Goal: Check status: Check status

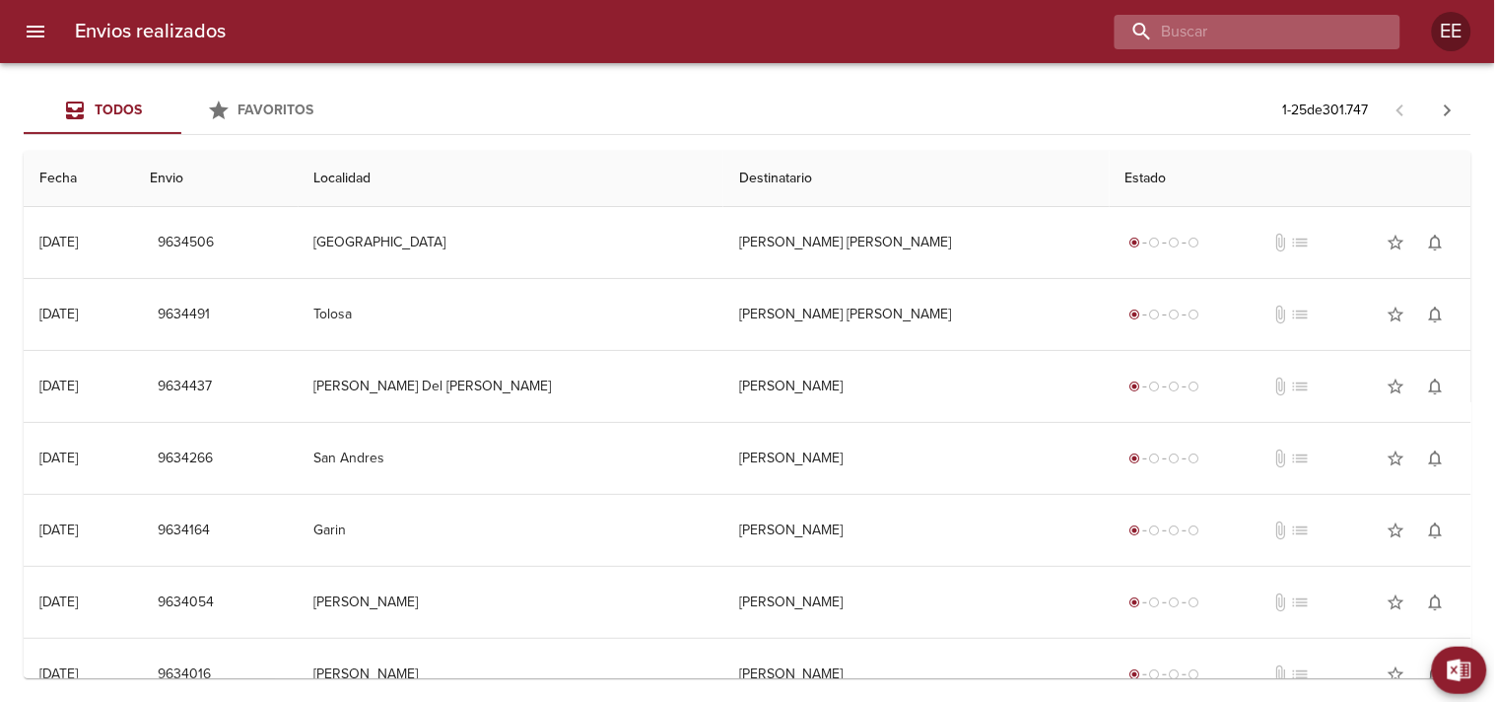
click at [1308, 26] on input "buscar" at bounding box center [1241, 32] width 252 height 34
paste input "[PERSON_NAME]"
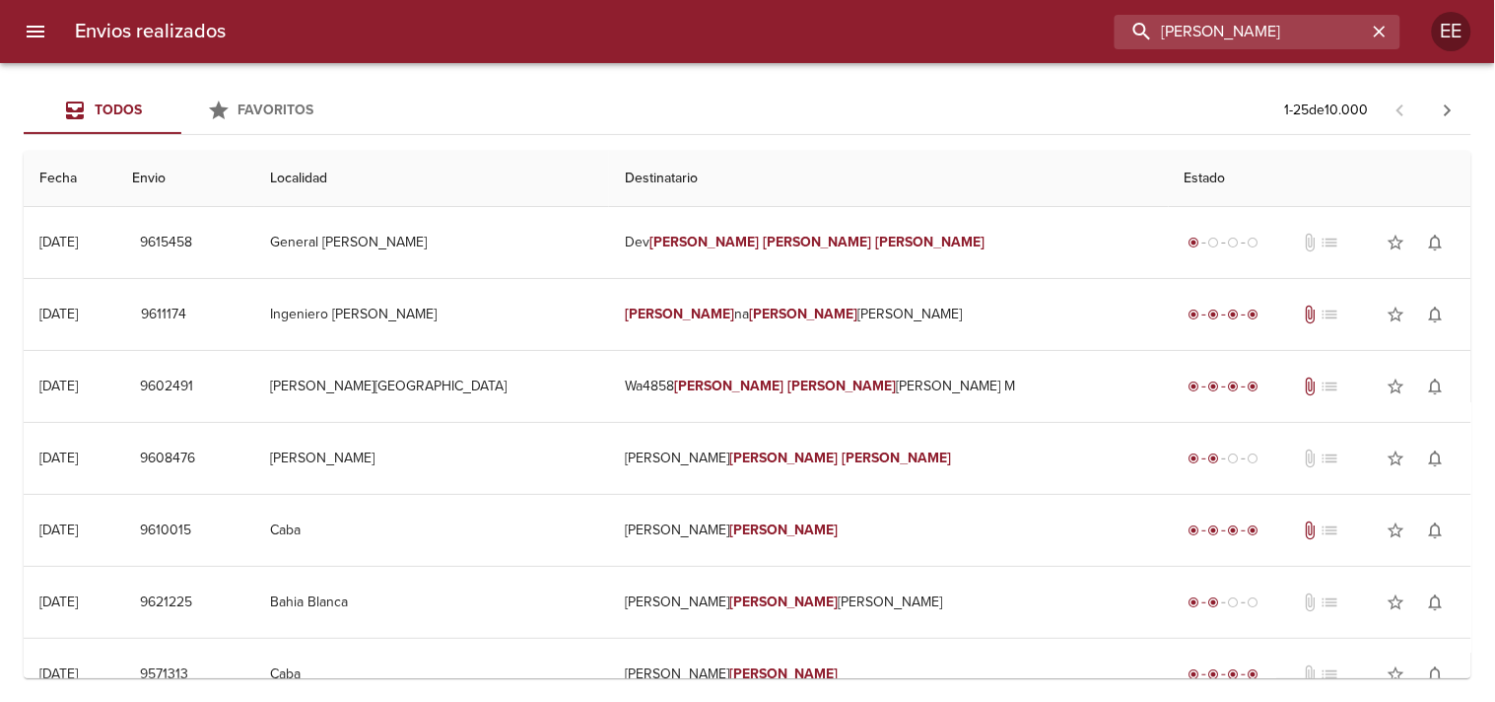
drag, startPoint x: 1291, startPoint y: 32, endPoint x: 1087, endPoint y: 23, distance: 204.2
click at [1087, 23] on div "[PERSON_NAME]" at bounding box center [820, 32] width 1159 height 34
paste input "cintia [PERSON_NAME]"
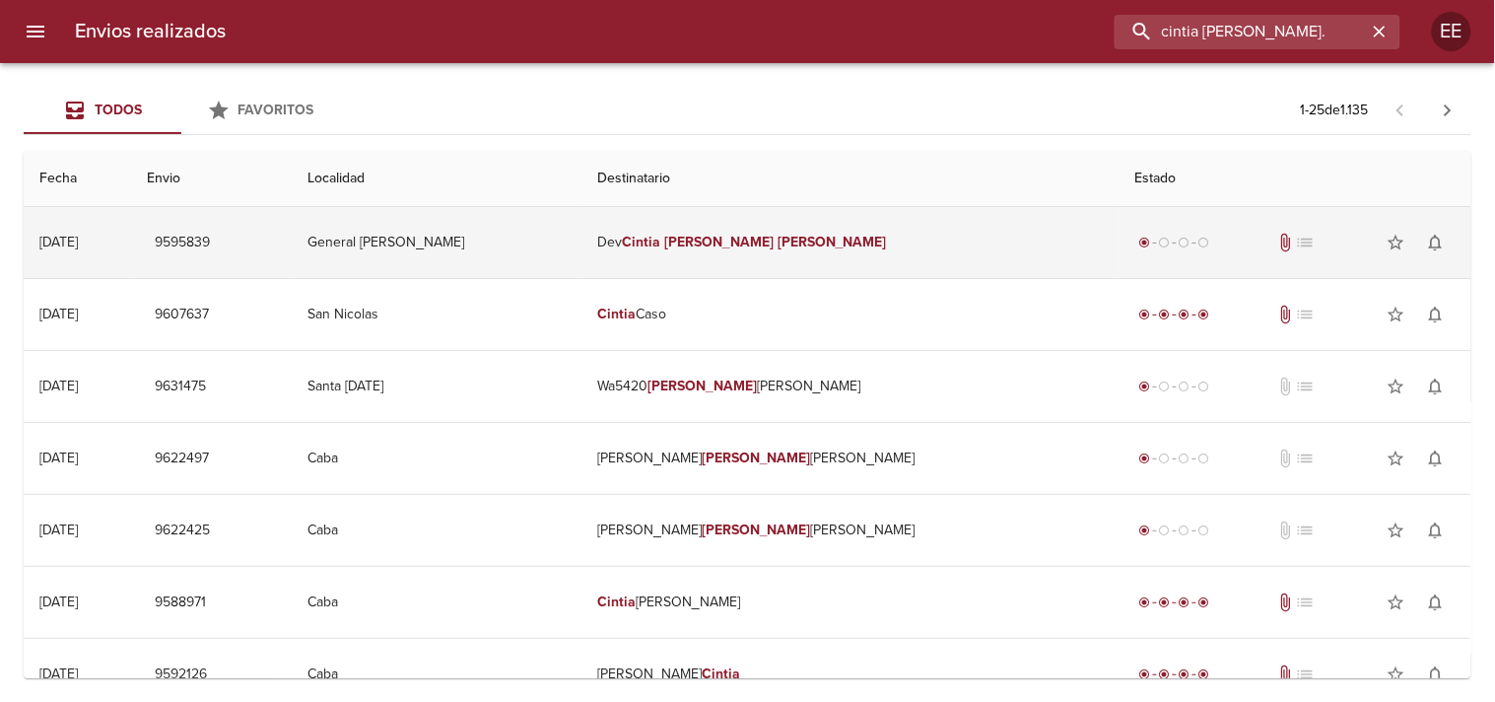
type input "cintia [PERSON_NAME]."
click at [853, 232] on td "Dev Cintia [PERSON_NAME]" at bounding box center [851, 242] width 538 height 71
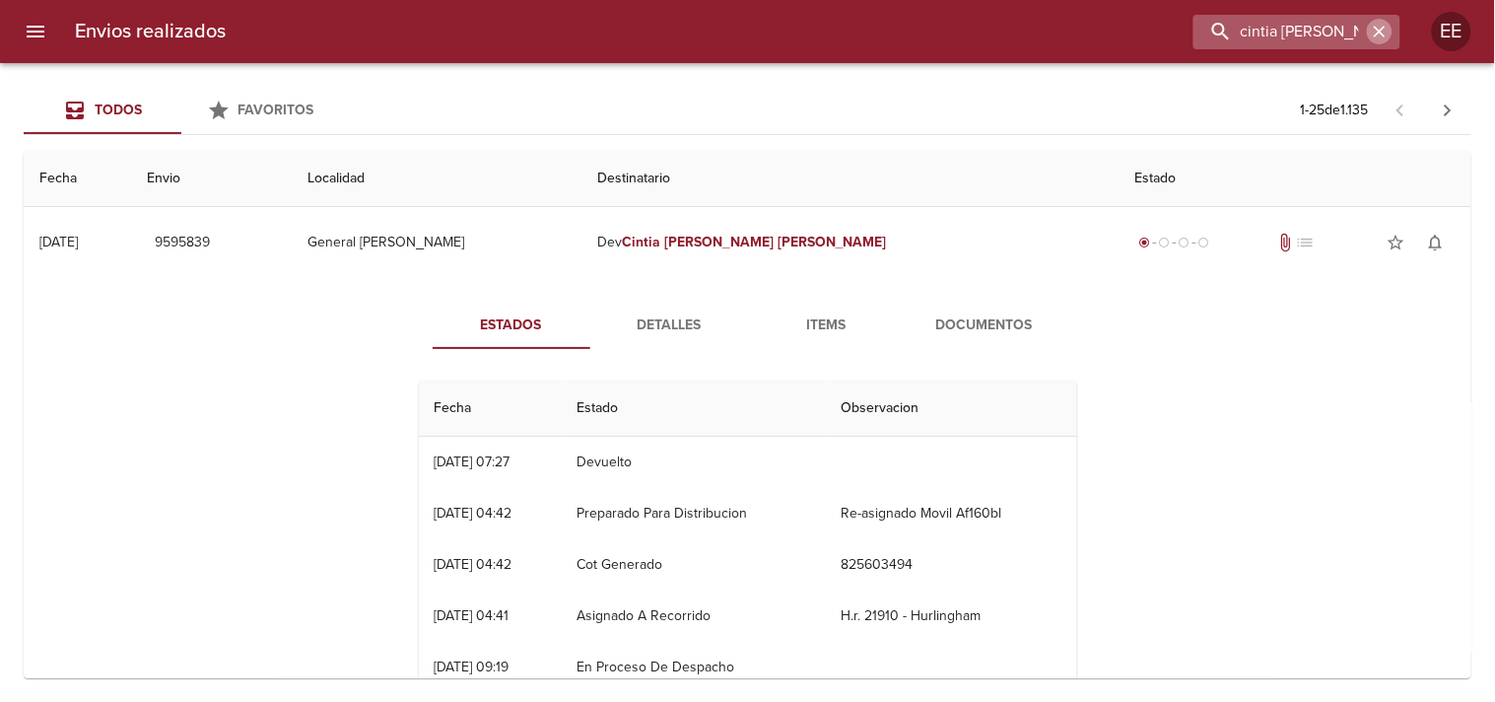
click at [1383, 27] on icon "button" at bounding box center [1380, 32] width 20 height 20
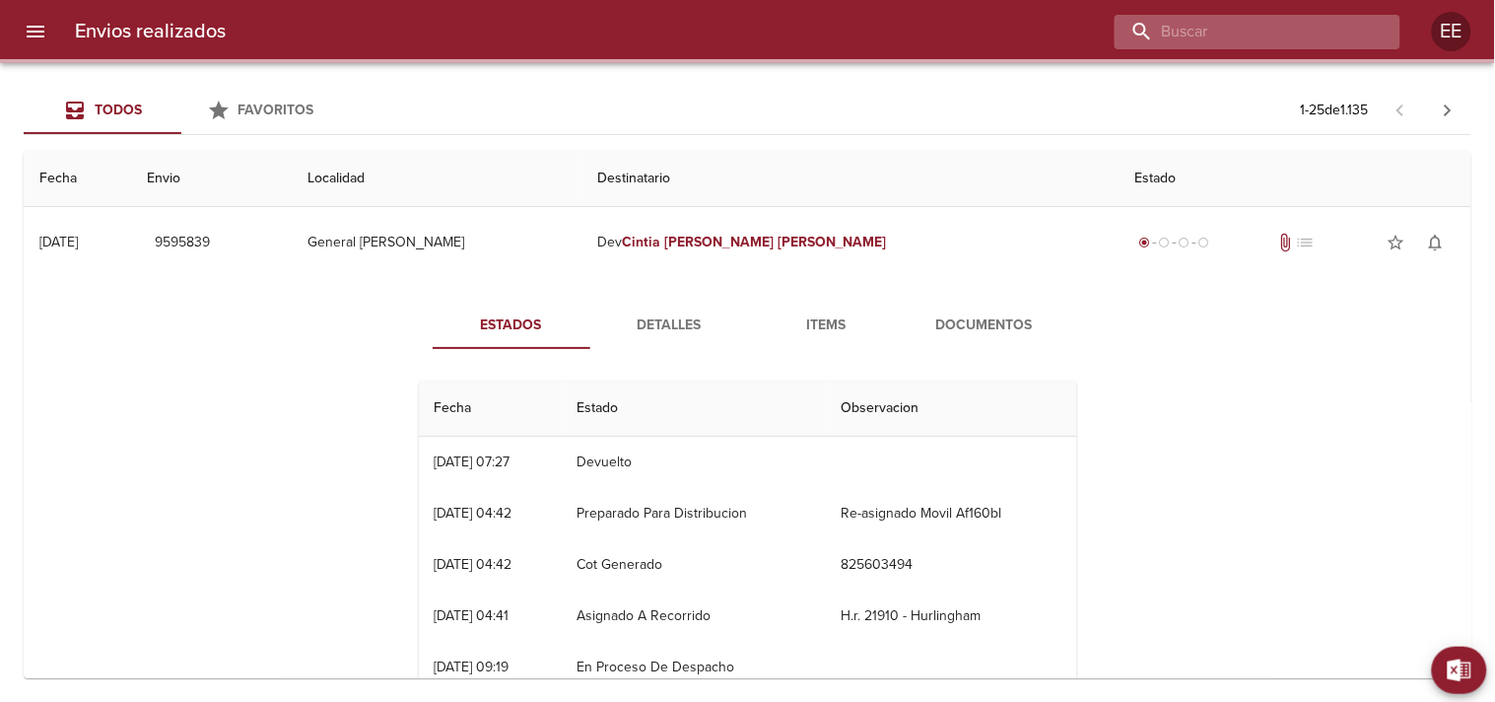
click at [1317, 24] on input "buscar" at bounding box center [1241, 32] width 252 height 34
paste input "[PERSON_NAME]"
type input "[PERSON_NAME]"
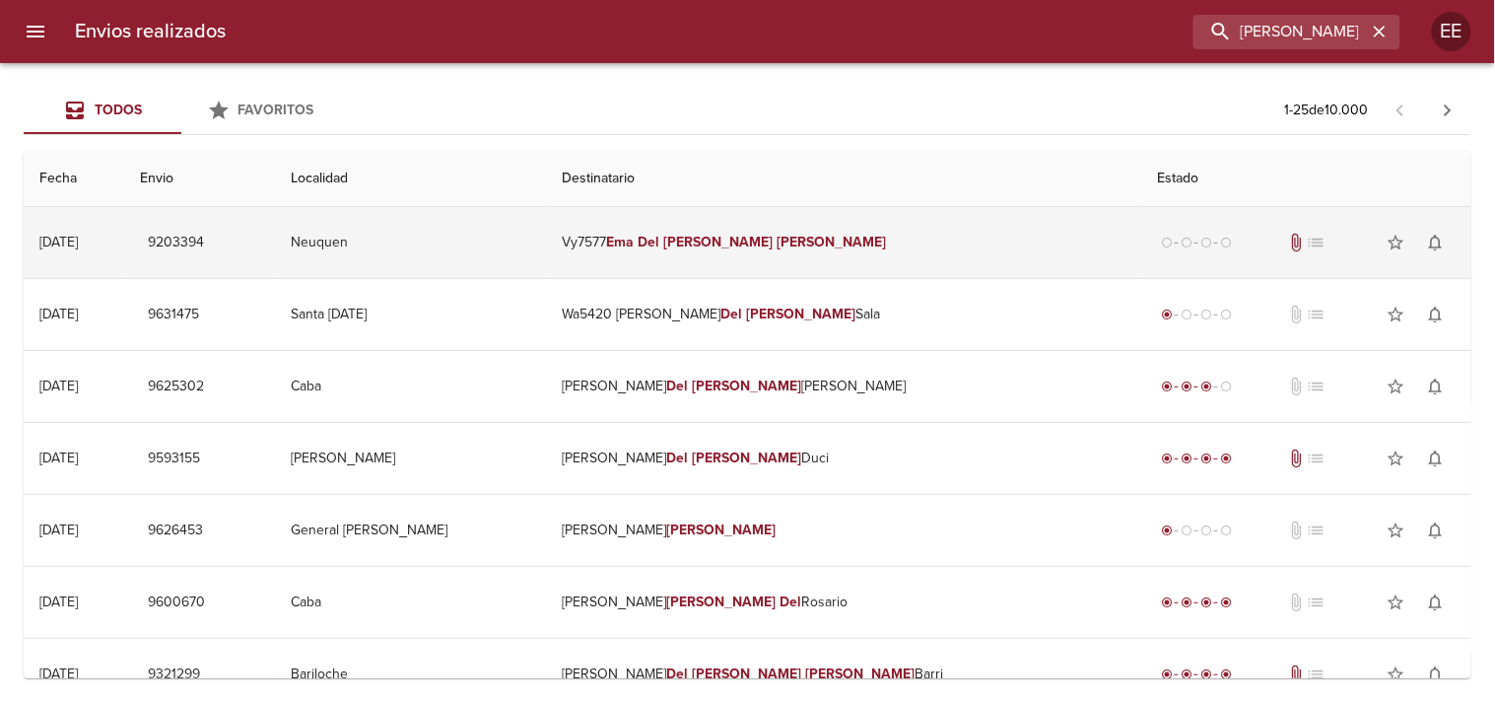
click at [835, 241] on em "[PERSON_NAME]" at bounding box center [831, 242] width 109 height 17
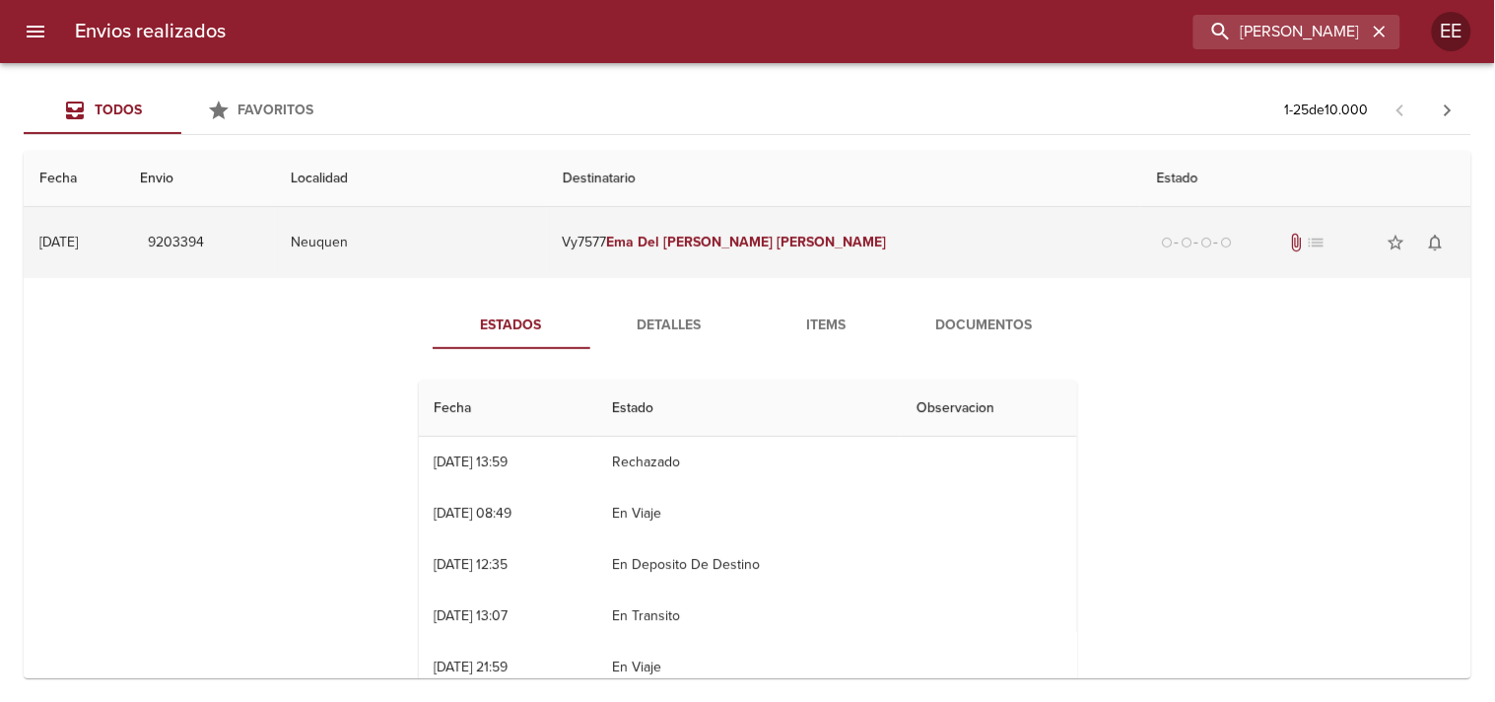
click at [835, 241] on em "[PERSON_NAME]" at bounding box center [831, 242] width 109 height 17
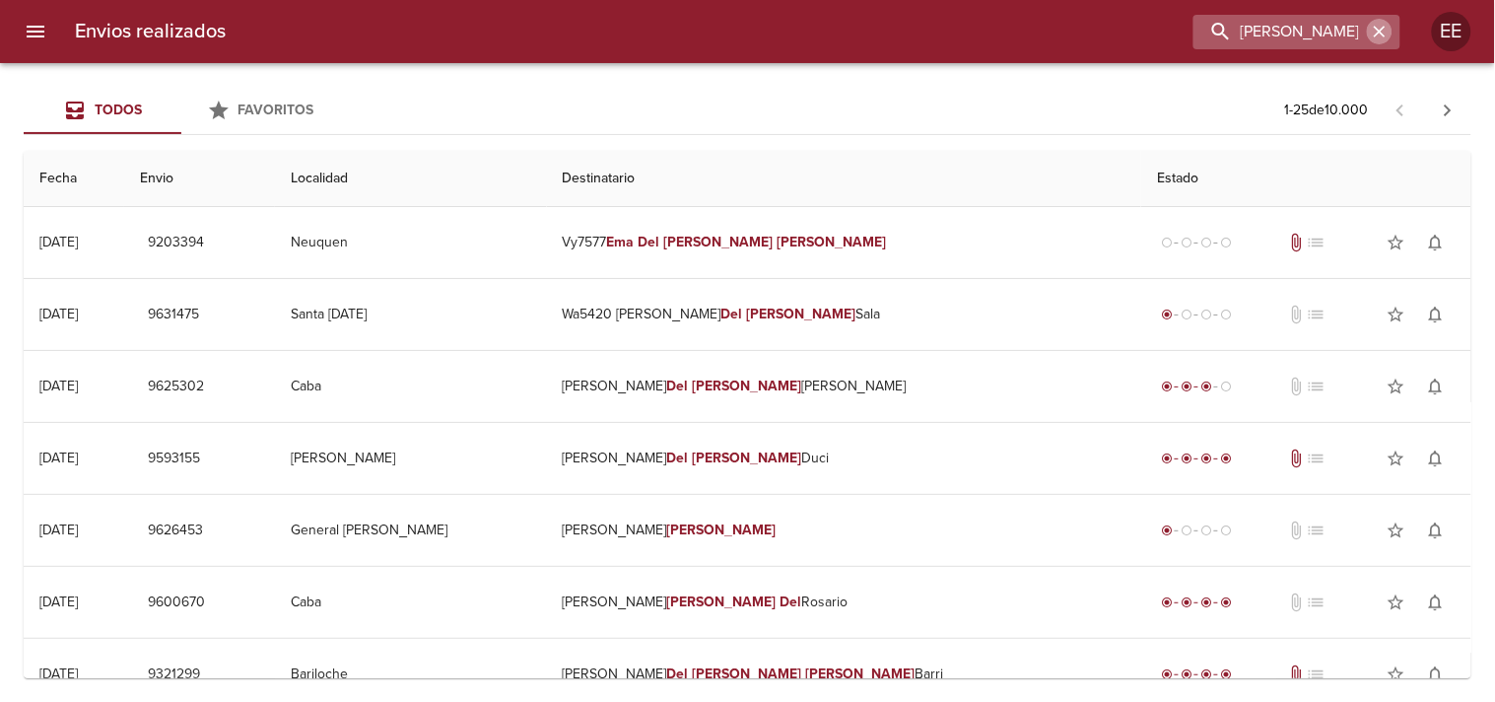
click at [1380, 26] on icon "button" at bounding box center [1380, 32] width 20 height 20
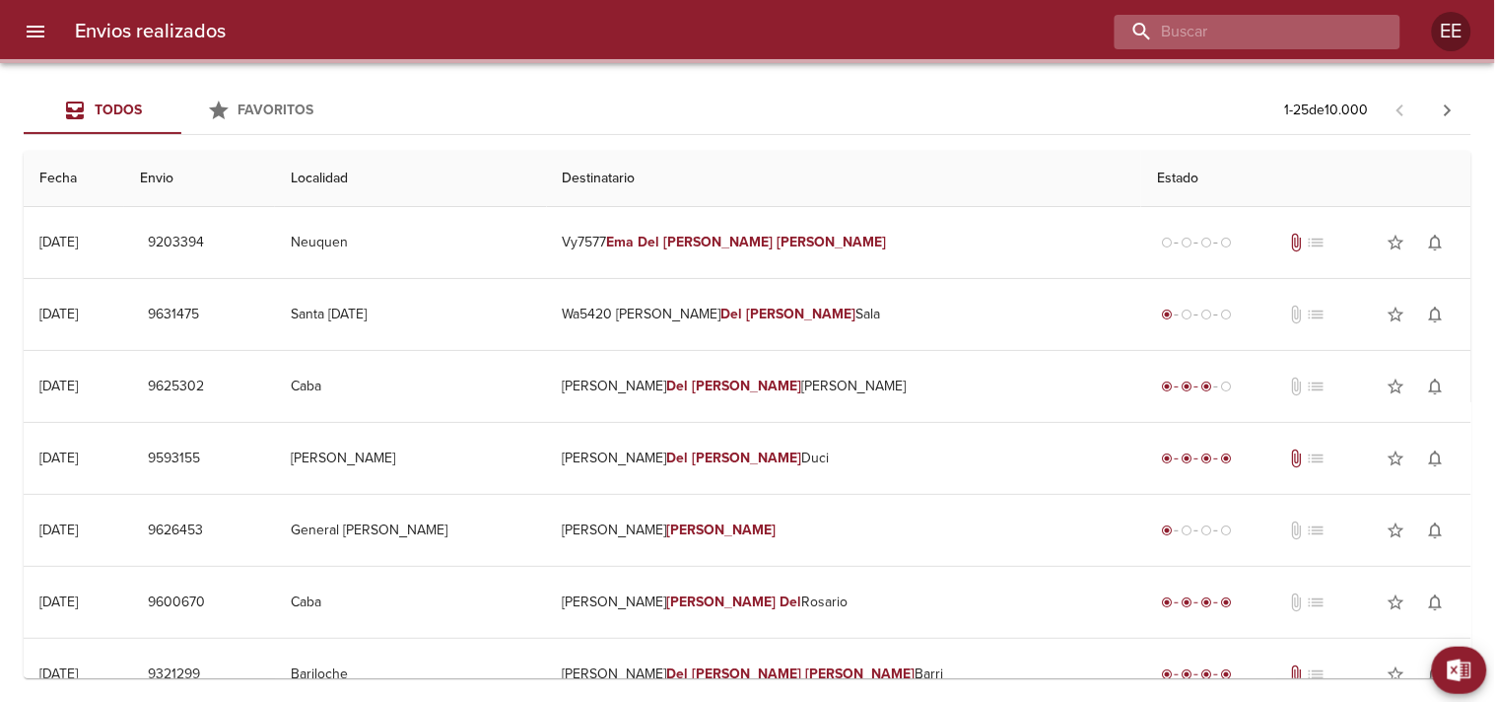
click at [1303, 32] on input "buscar" at bounding box center [1241, 32] width 252 height 34
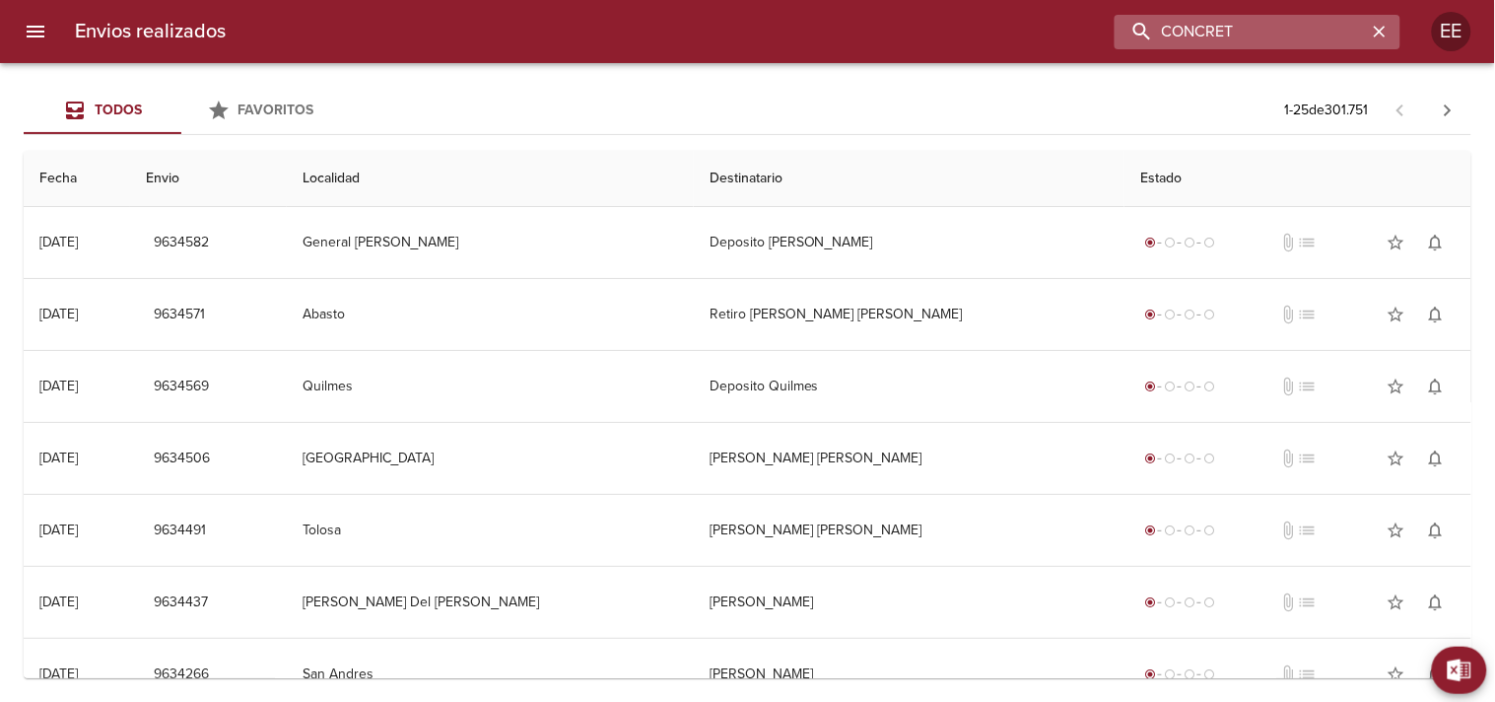
type input "CONCRET"
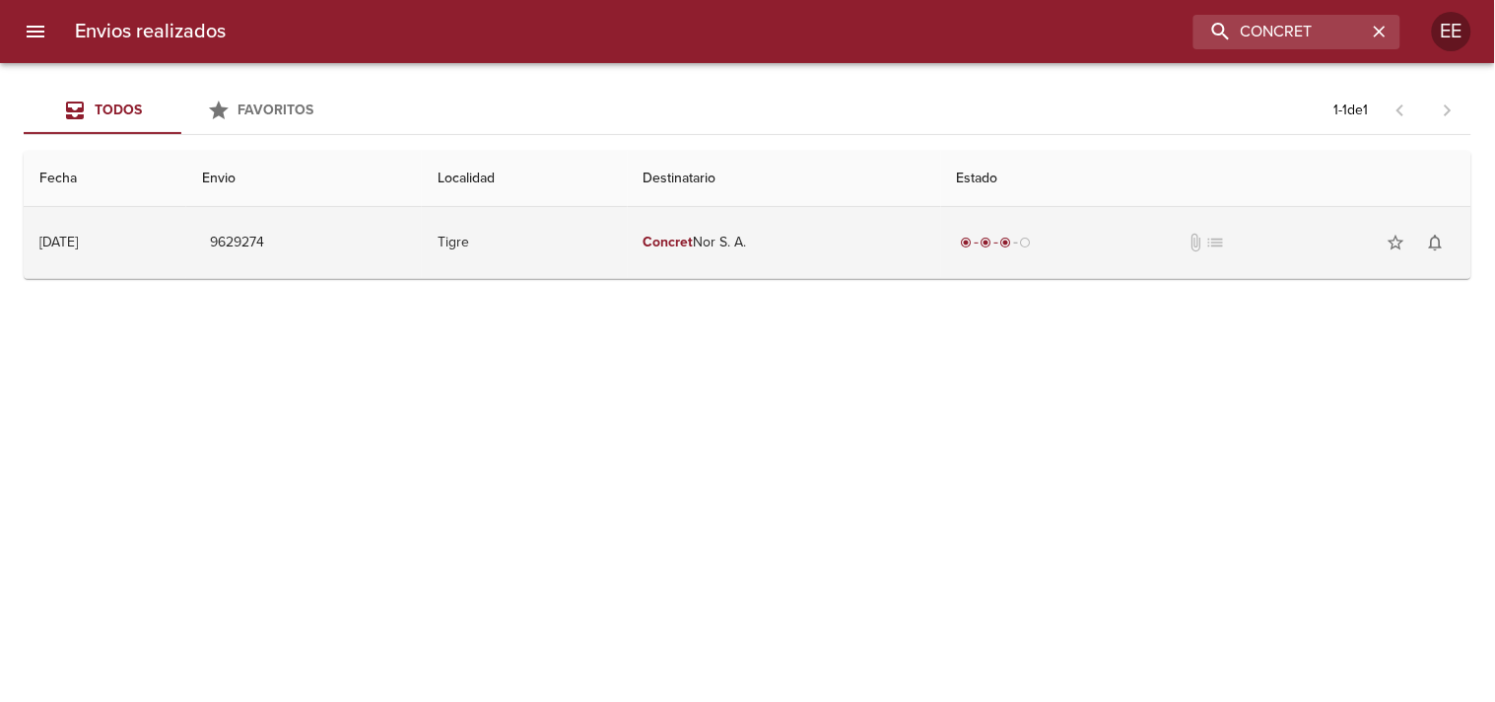
click at [743, 252] on td "Concret Nor S. A." at bounding box center [784, 242] width 313 height 71
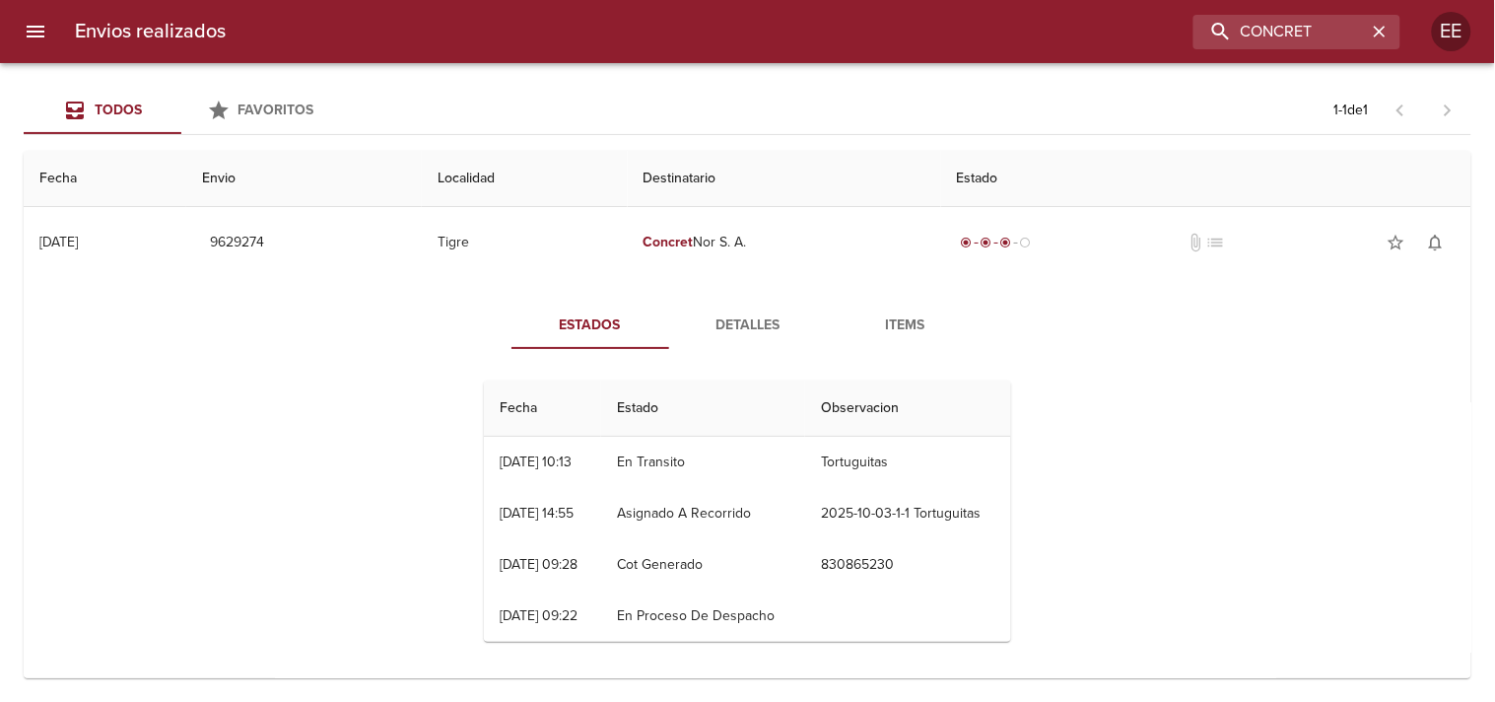
click at [752, 325] on span "Detalles" at bounding box center [748, 325] width 134 height 25
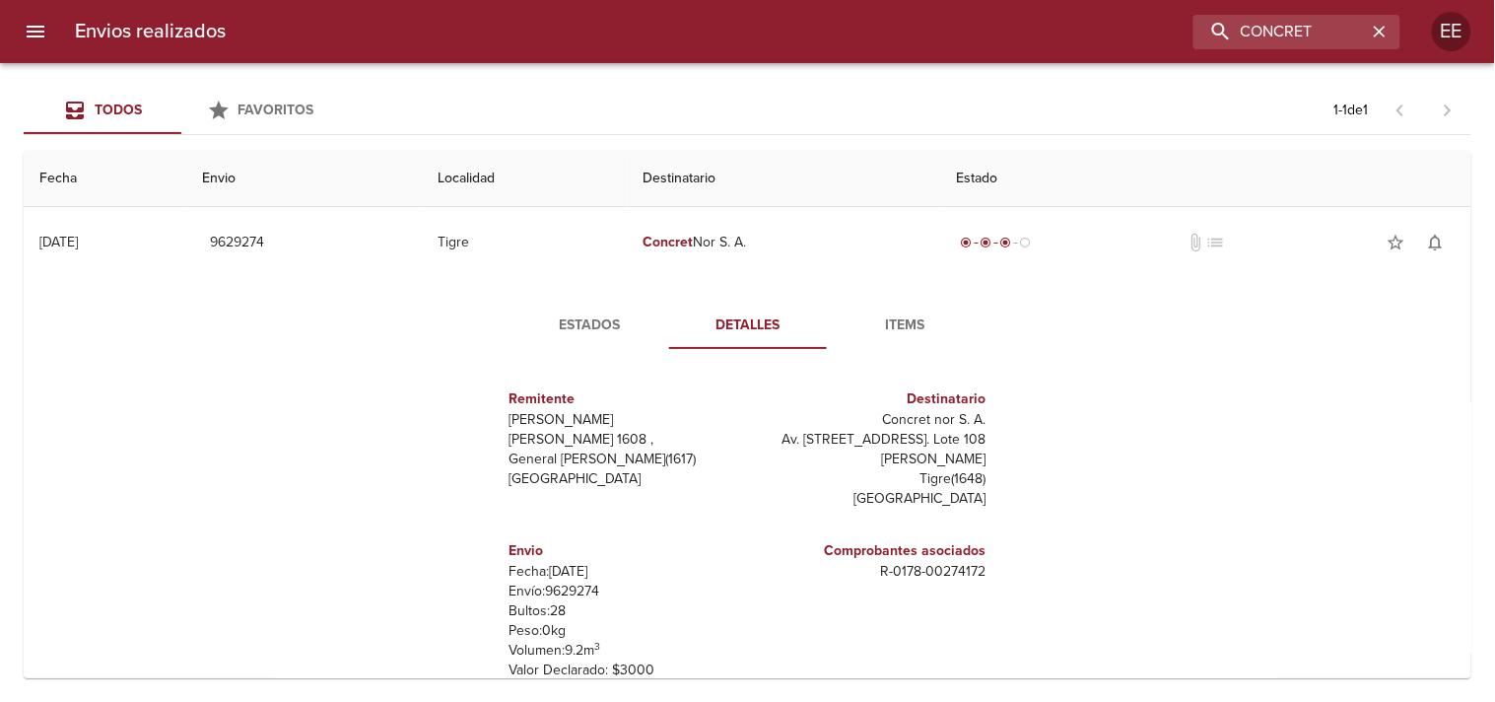
scroll to position [10, 0]
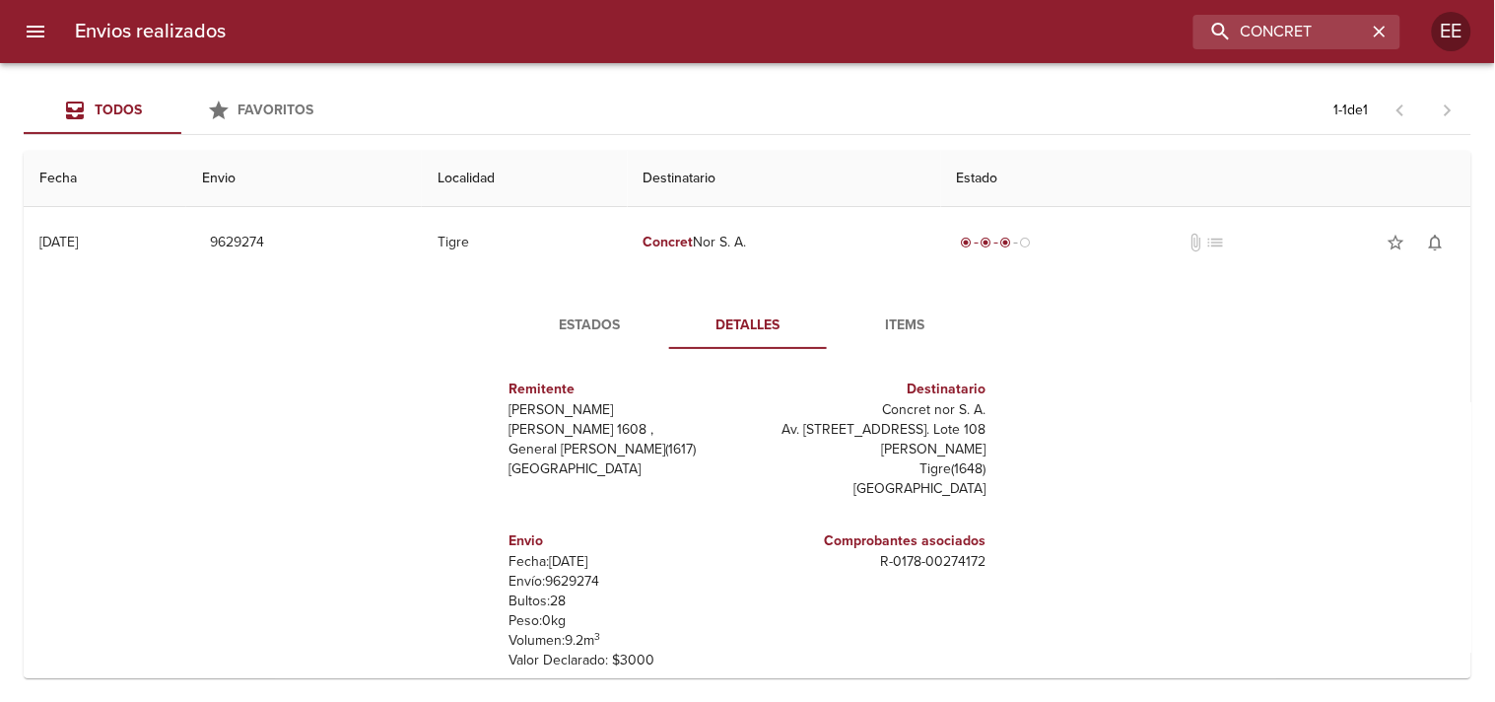
click at [867, 330] on span "Items" at bounding box center [906, 325] width 134 height 25
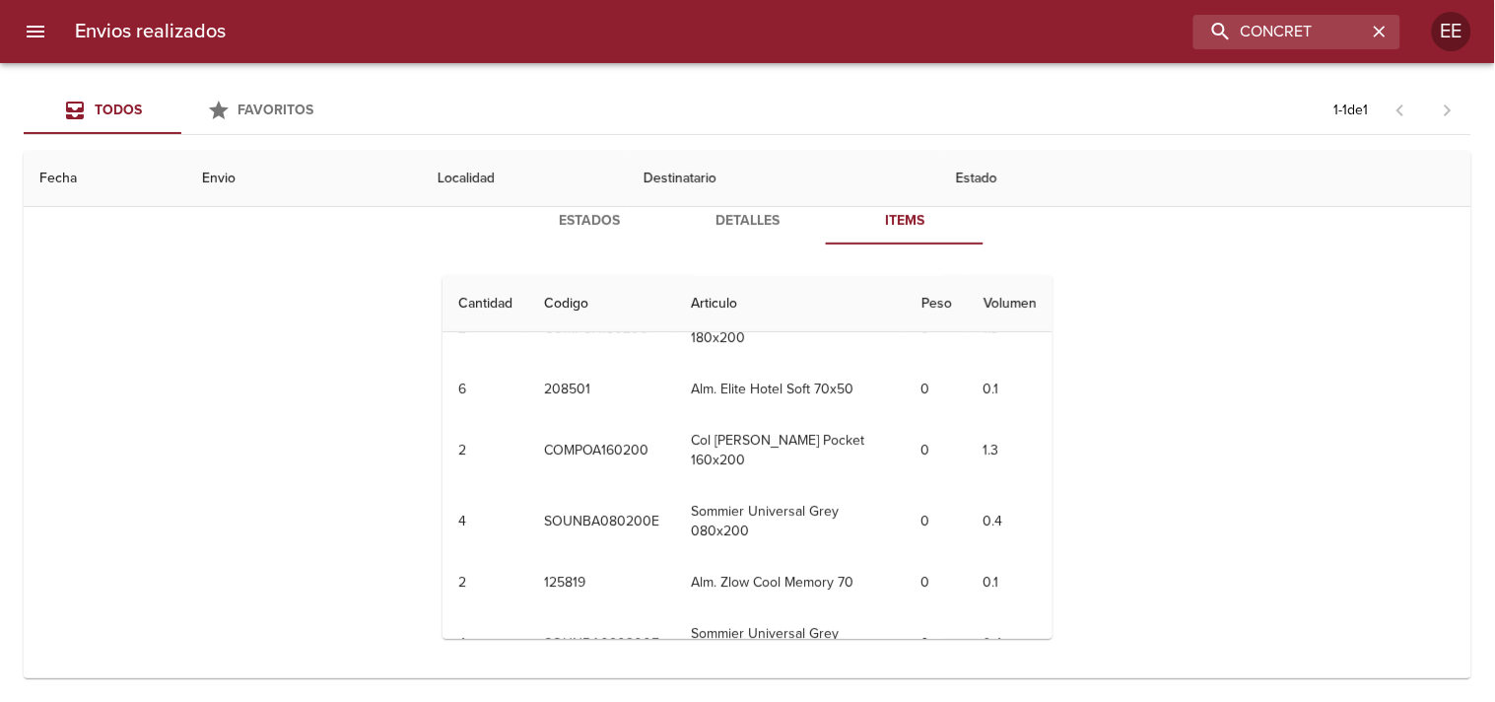
scroll to position [0, 0]
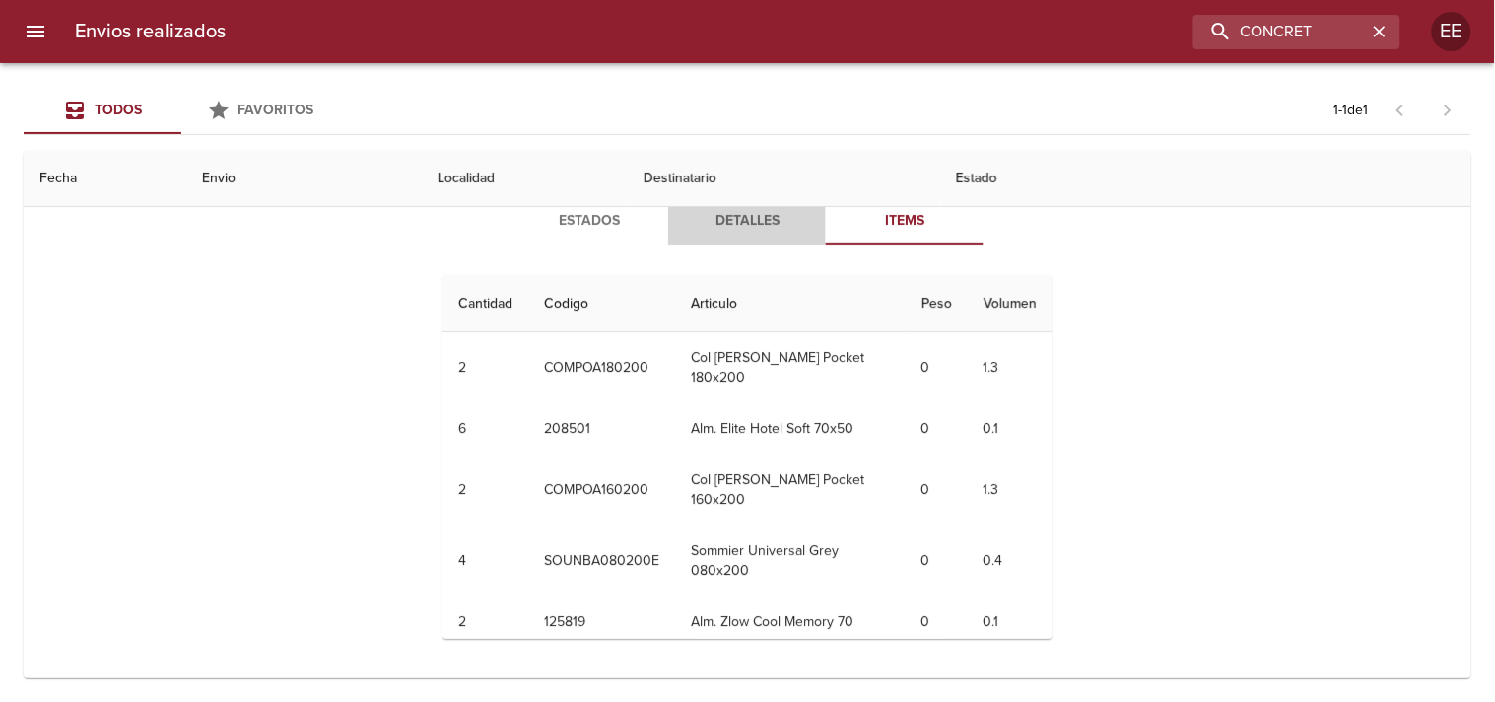
click at [726, 237] on button "Detalles" at bounding box center [747, 220] width 158 height 47
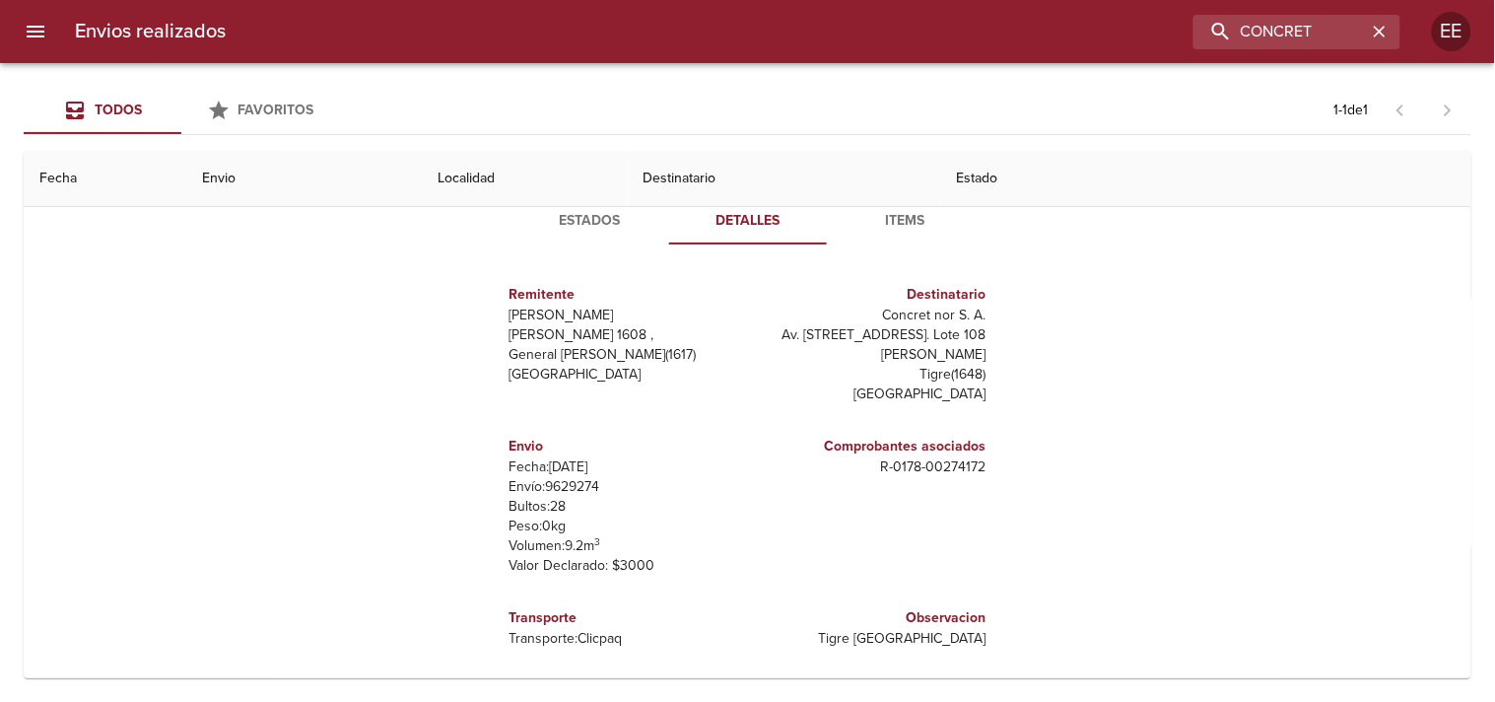
click at [897, 212] on span "Items" at bounding box center [906, 221] width 134 height 25
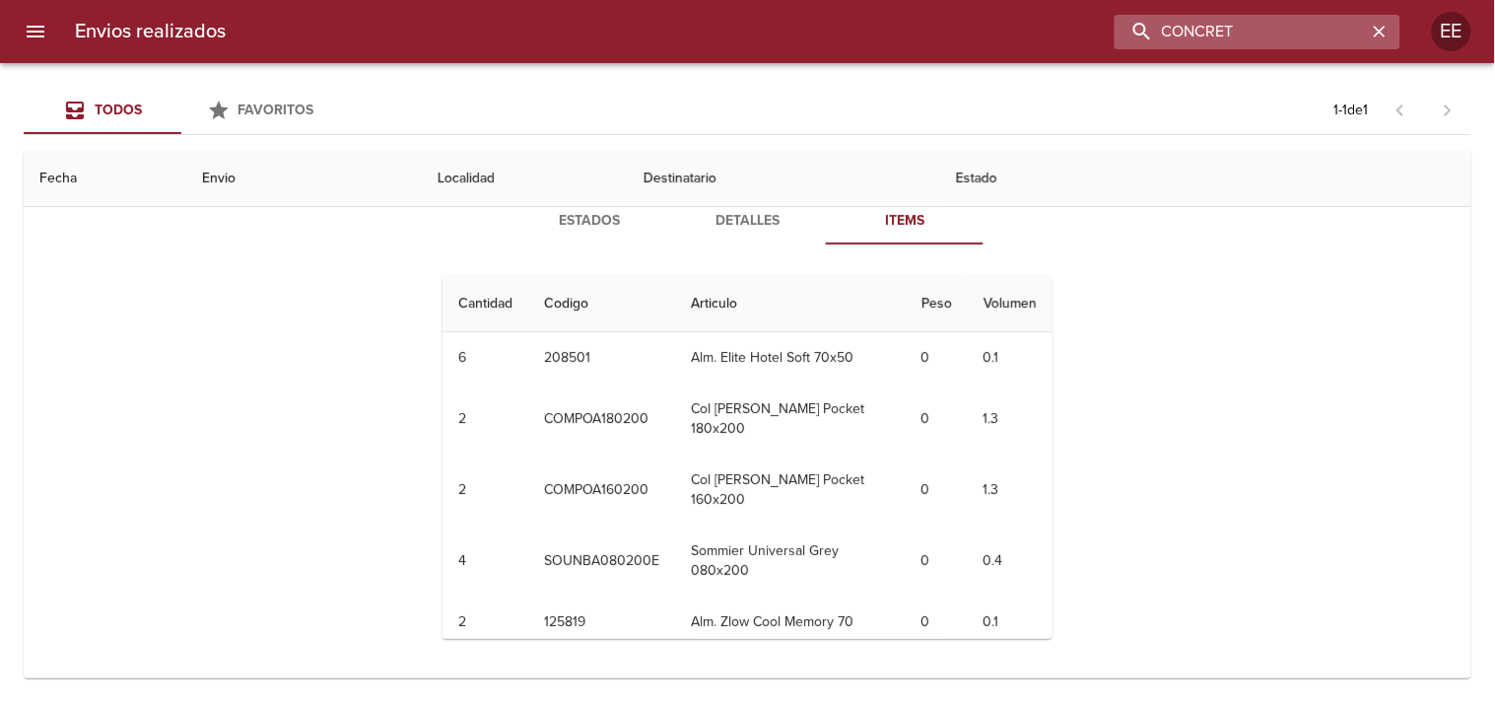
click at [1318, 23] on input "CONCRET" at bounding box center [1241, 32] width 252 height 34
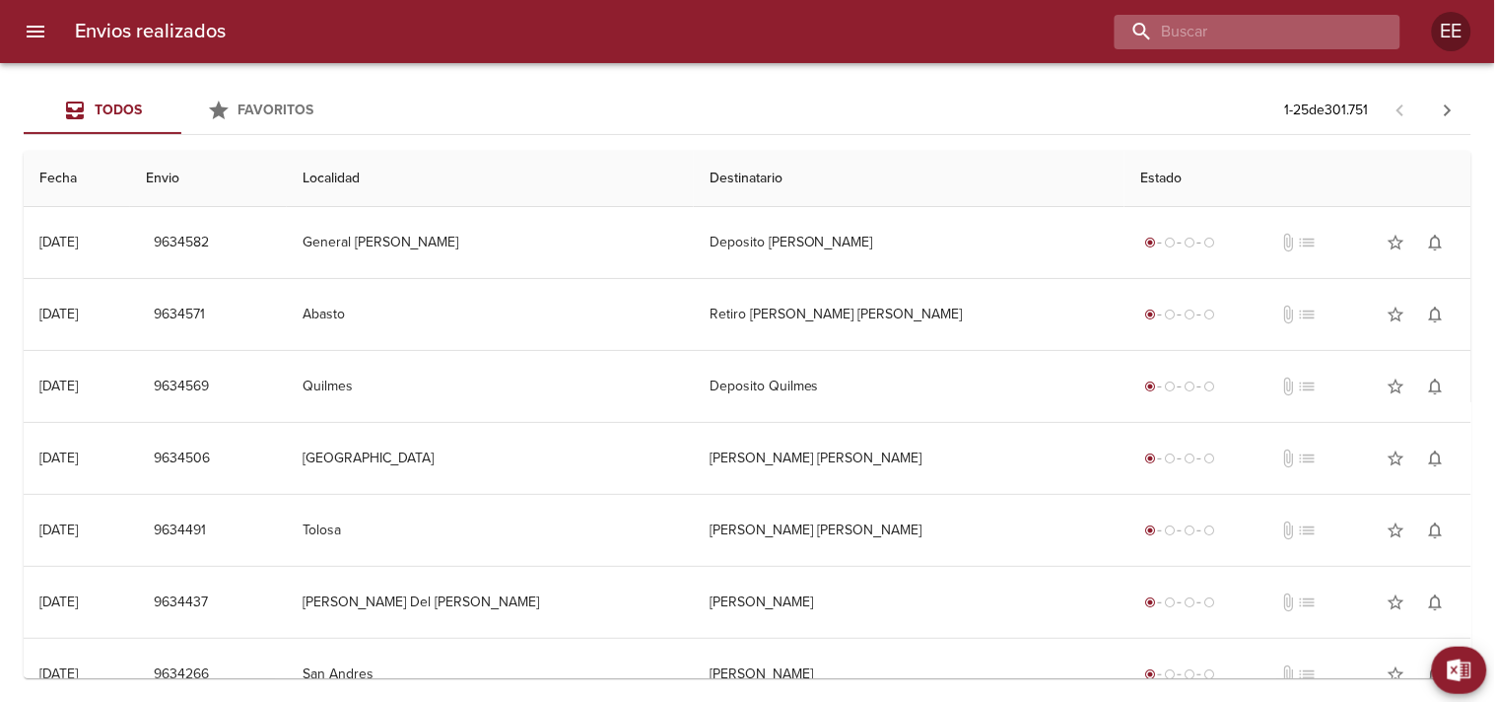
click at [1274, 41] on input "buscar" at bounding box center [1241, 32] width 252 height 34
type input "CONCRET"
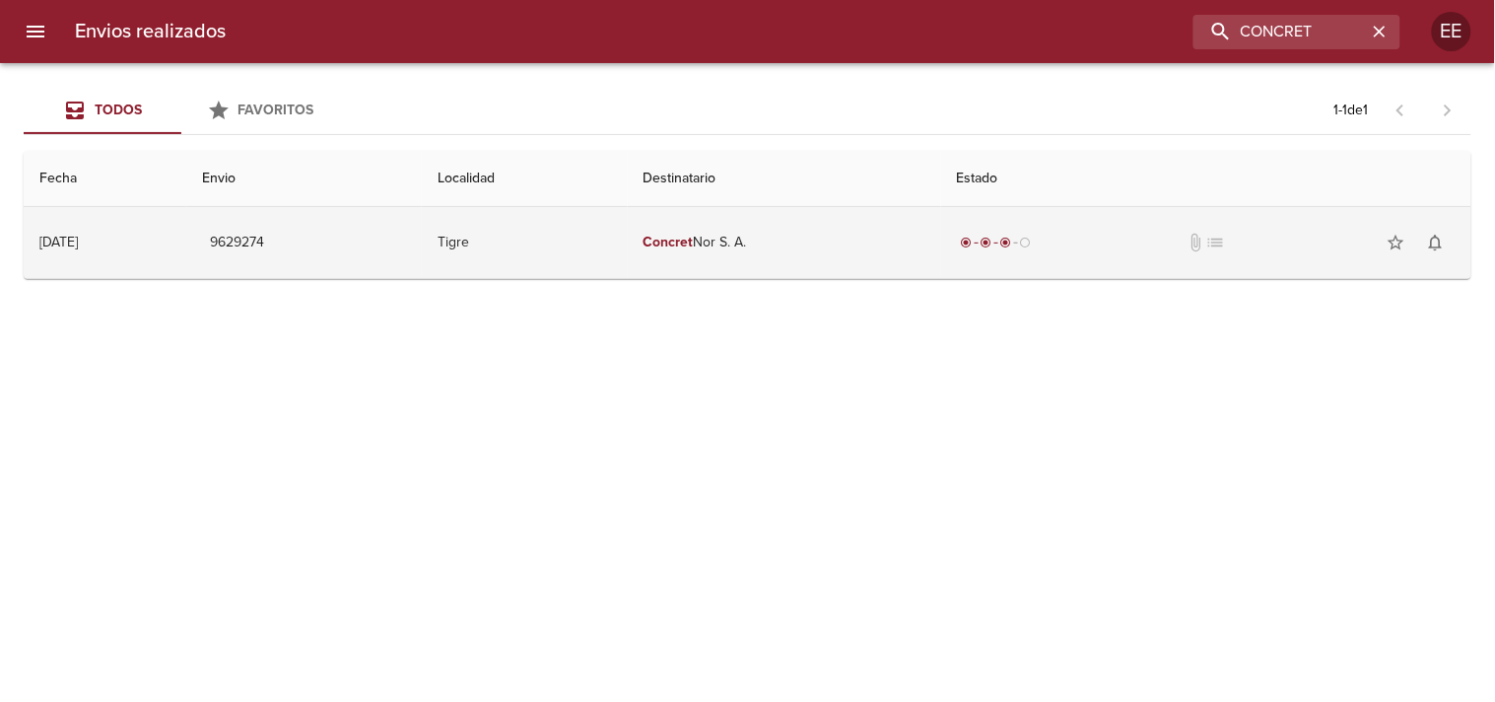
click at [628, 243] on td "Tigre" at bounding box center [525, 242] width 206 height 71
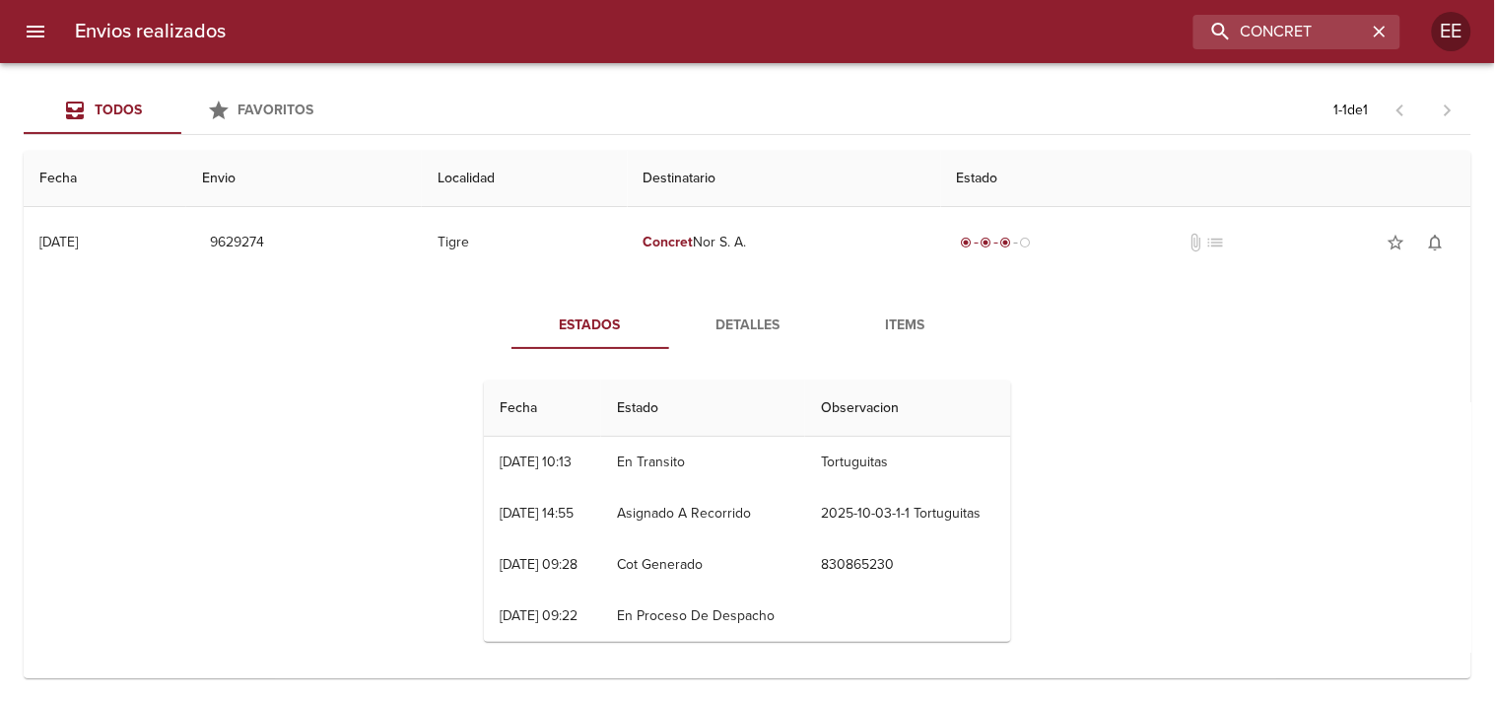
click at [779, 318] on span "Detalles" at bounding box center [748, 325] width 134 height 25
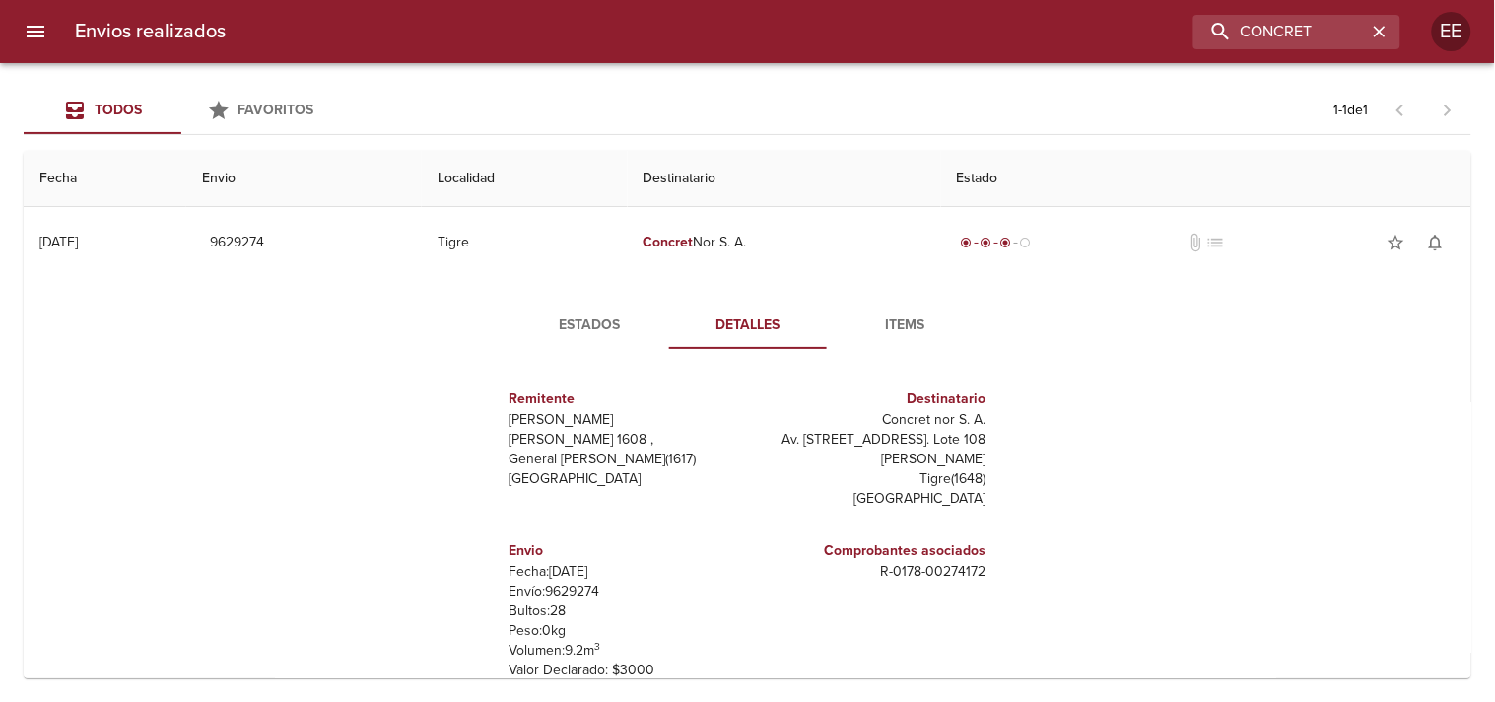
click at [893, 346] on button "Items" at bounding box center [906, 325] width 158 height 47
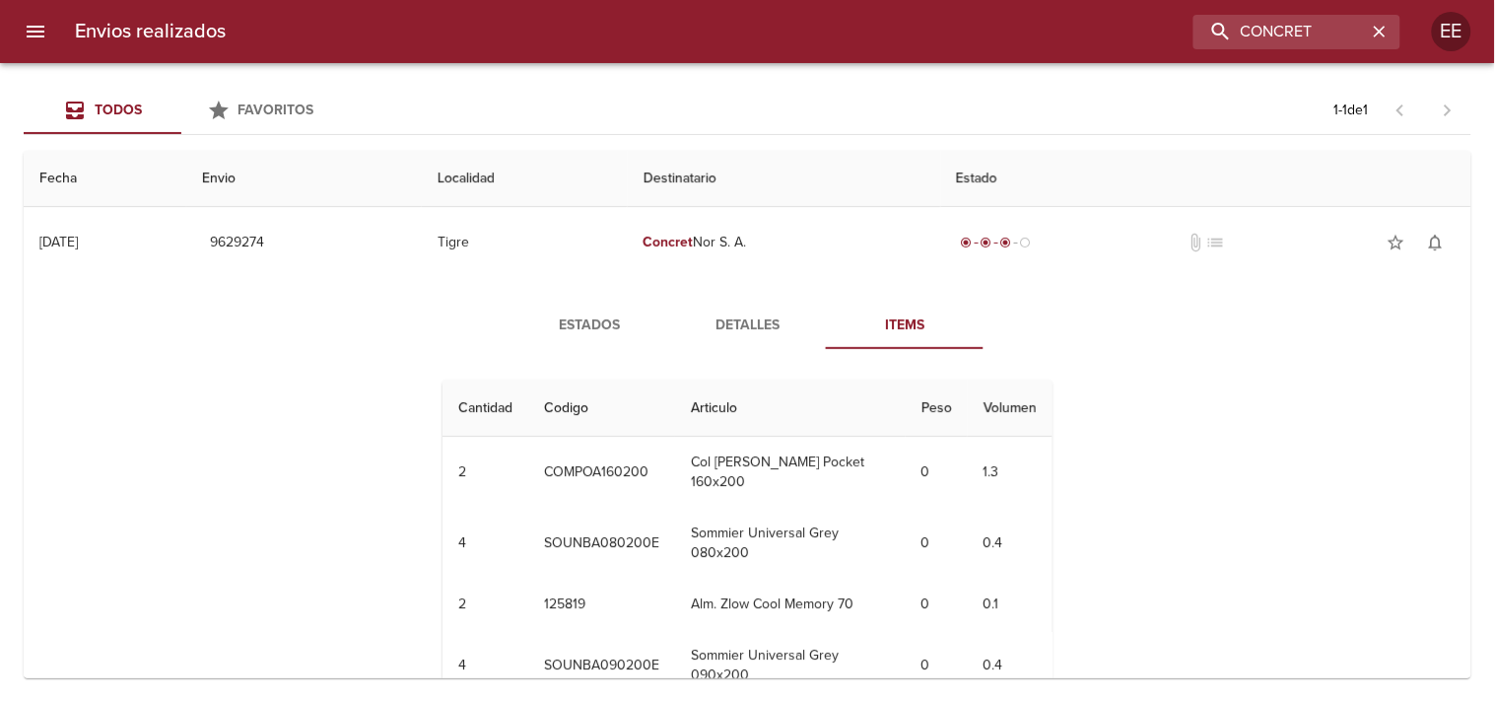
click at [750, 335] on span "Detalles" at bounding box center [747, 325] width 134 height 25
